Goal: Transaction & Acquisition: Subscribe to service/newsletter

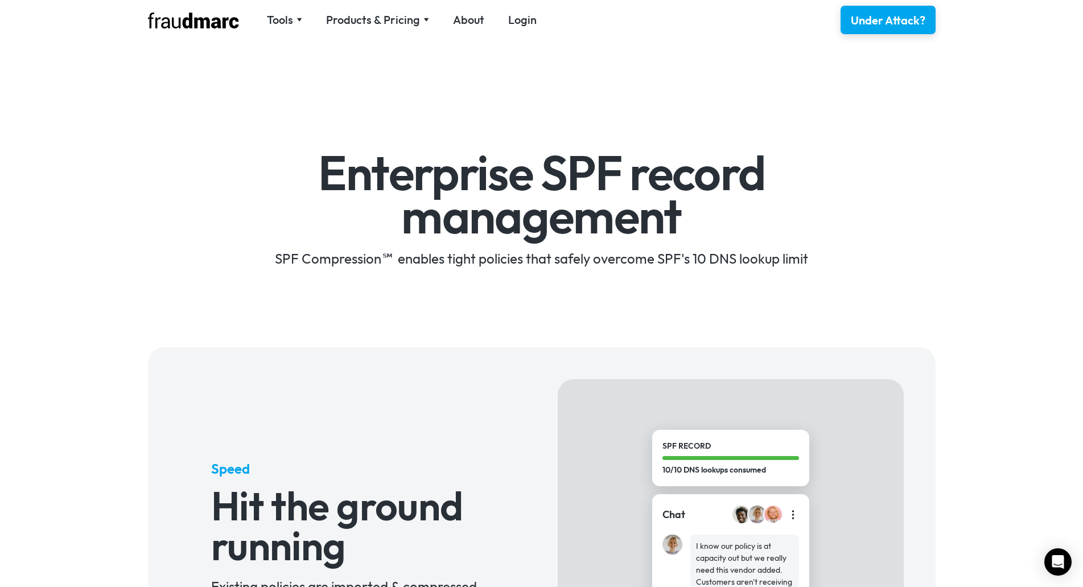
click at [994, 249] on div "Enterprise SPF record management SPF Compression℠ enables tight policies that s…" at bounding box center [541, 193] width 1083 height 275
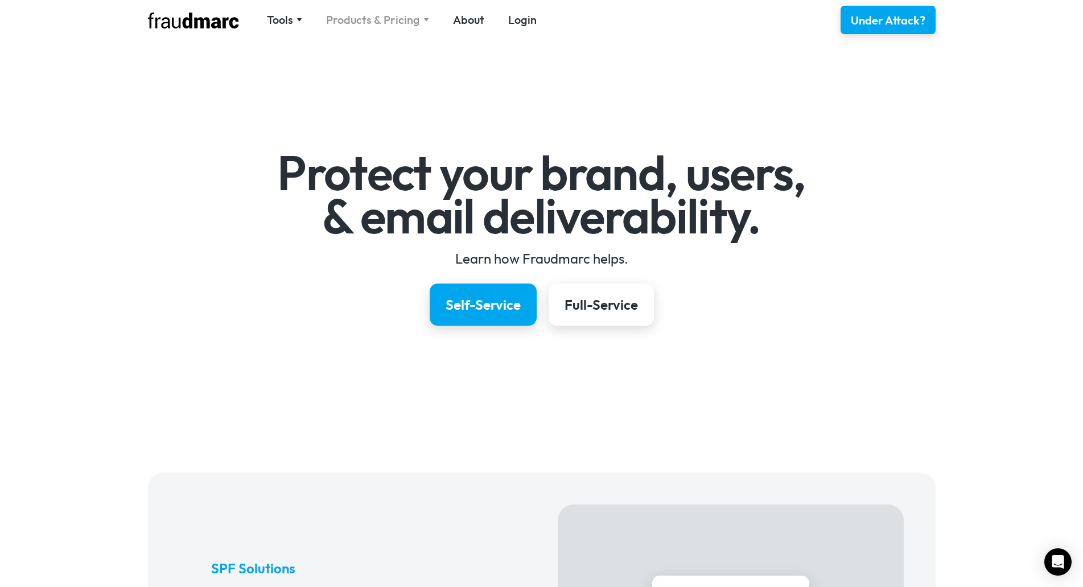
click at [380, 25] on div "Products & Pricing" at bounding box center [373, 20] width 94 height 16
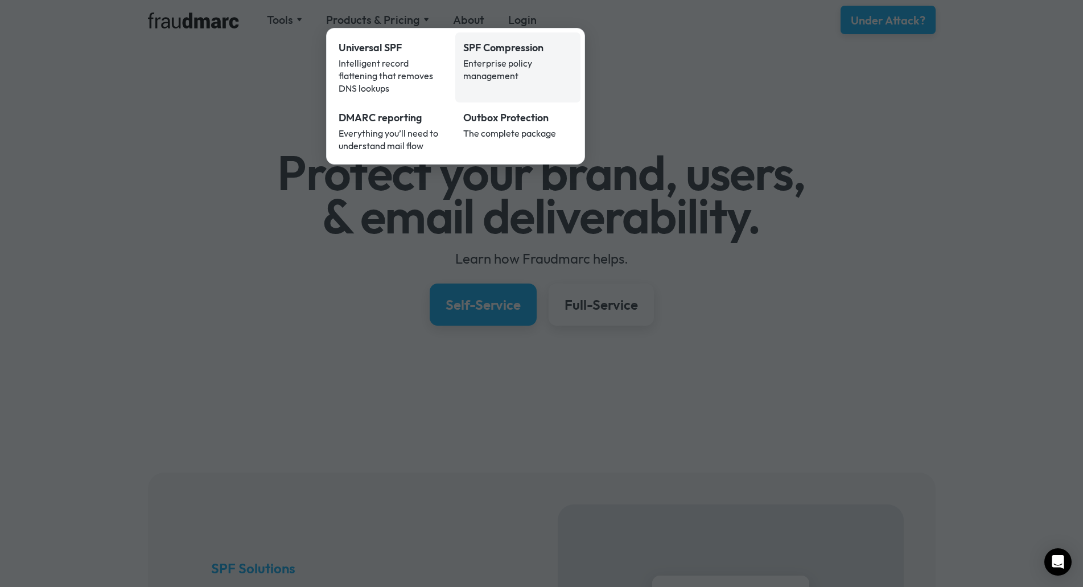
click at [513, 44] on div "SPF Compression" at bounding box center [517, 47] width 109 height 15
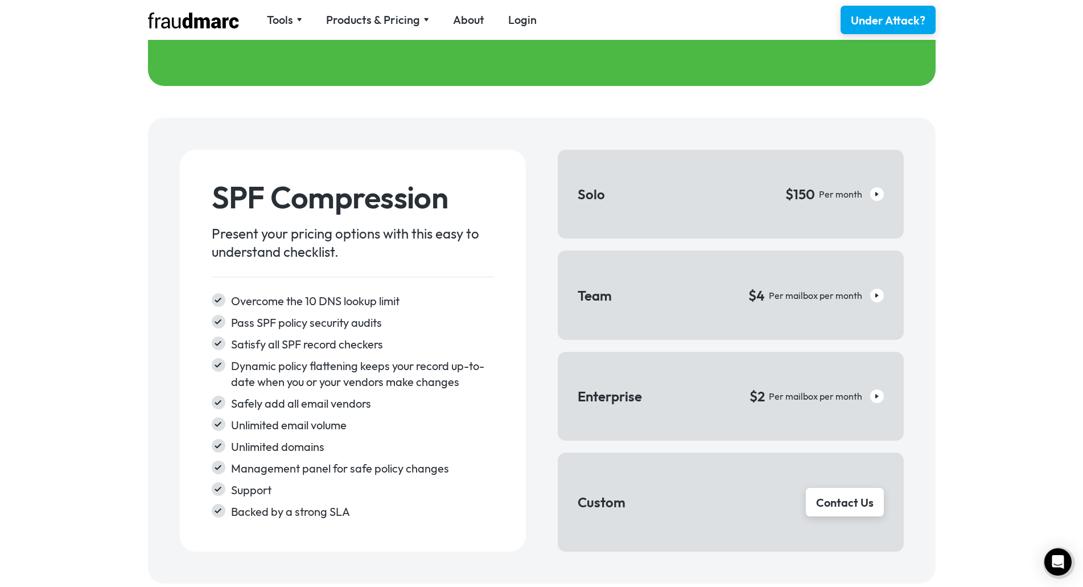
scroll to position [1707, 0]
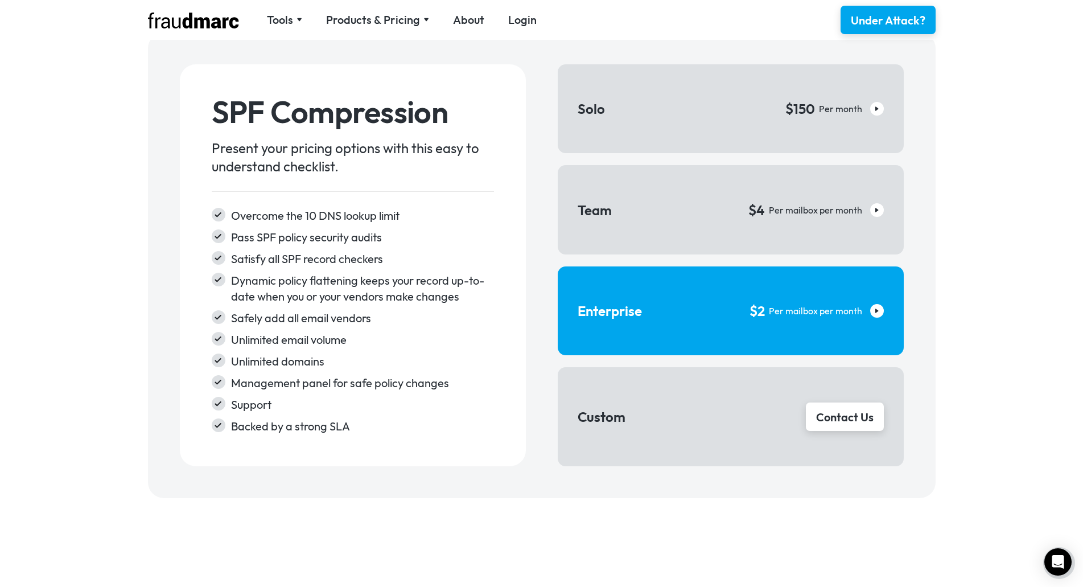
click at [881, 309] on div at bounding box center [877, 311] width 14 height 14
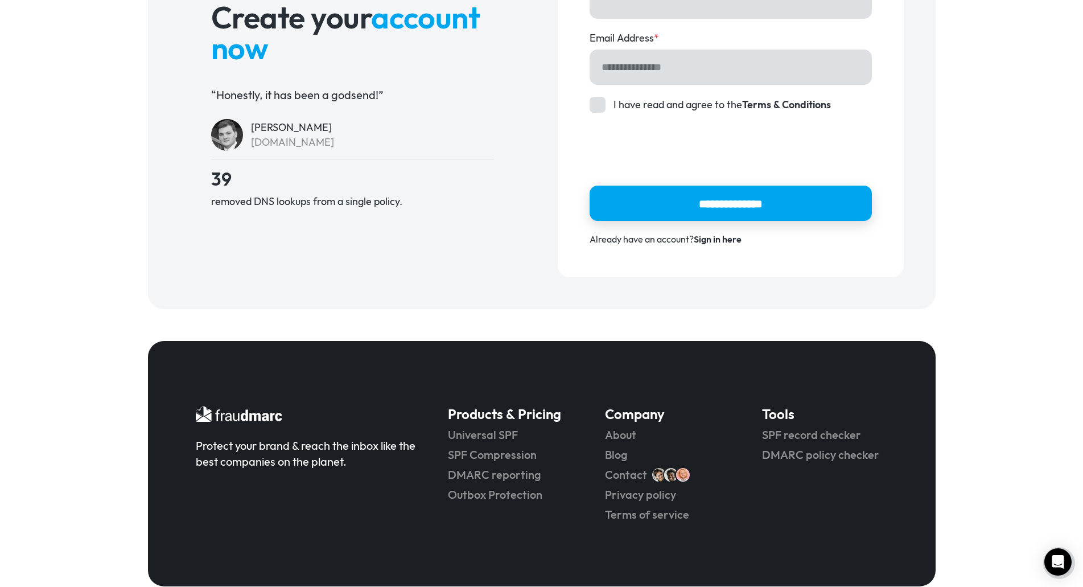
scroll to position [217, 0]
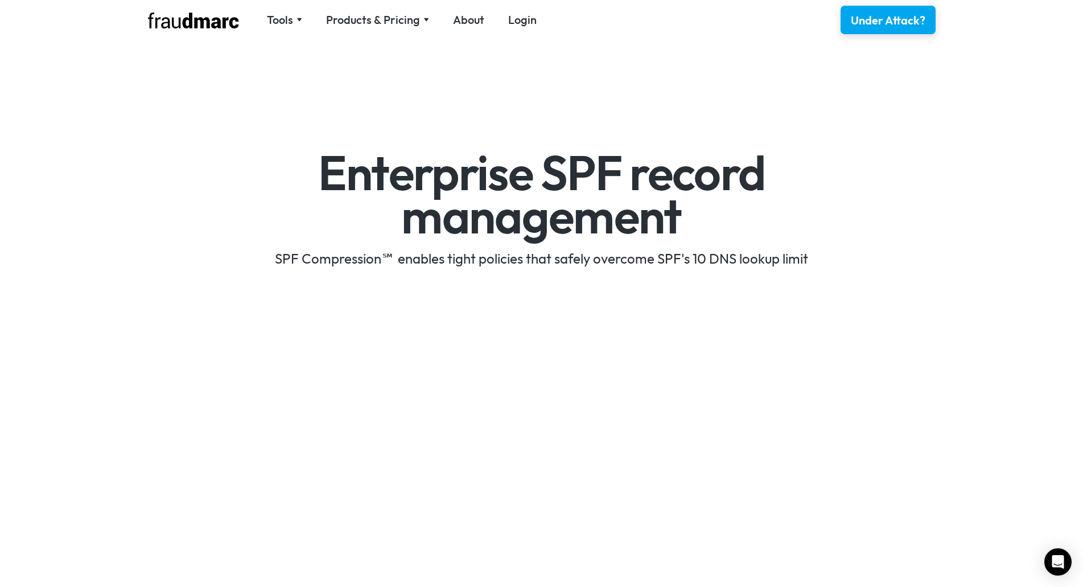
scroll to position [1707, 0]
